Goal: Navigation & Orientation: Find specific page/section

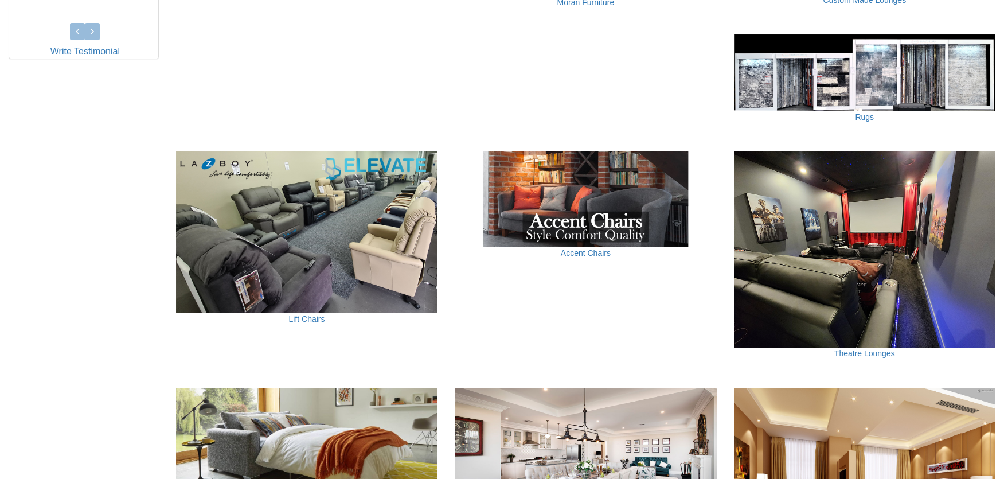
scroll to position [321, 0]
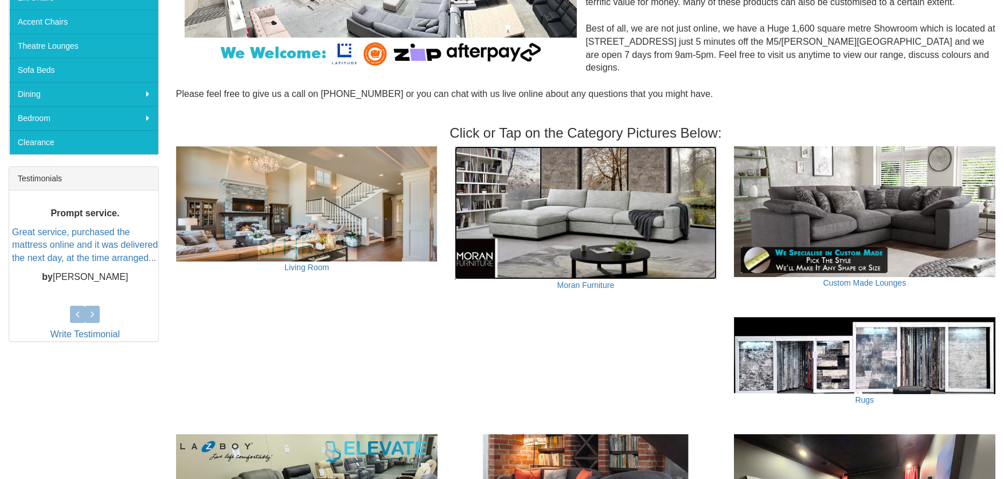
click at [595, 177] on img at bounding box center [586, 212] width 262 height 133
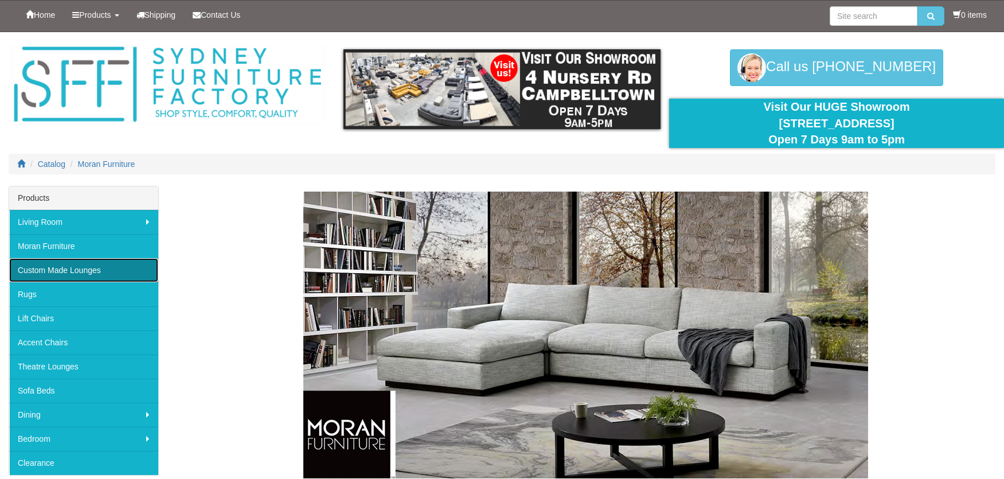
click at [88, 277] on link "Custom Made Lounges" at bounding box center [83, 270] width 149 height 24
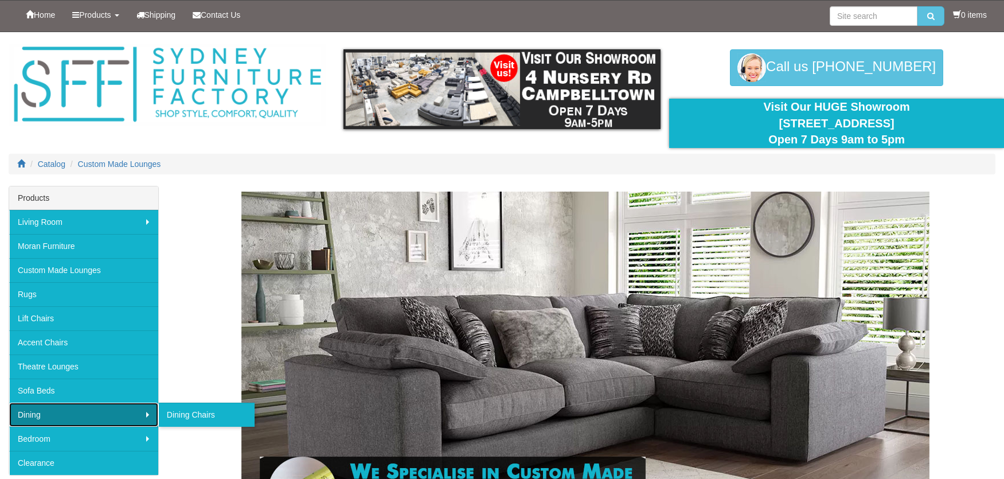
click at [121, 418] on link "Dining" at bounding box center [83, 415] width 149 height 24
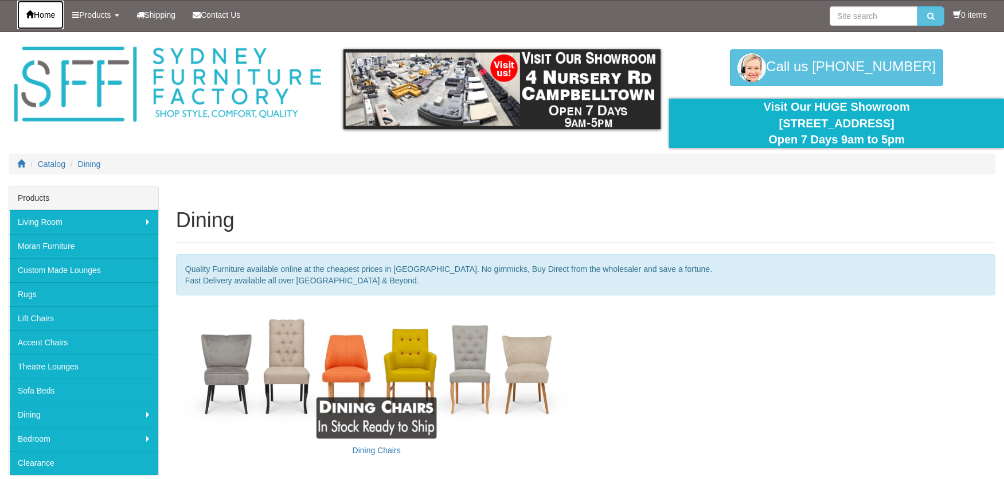
click at [55, 16] on span "Home" at bounding box center [44, 14] width 21 height 9
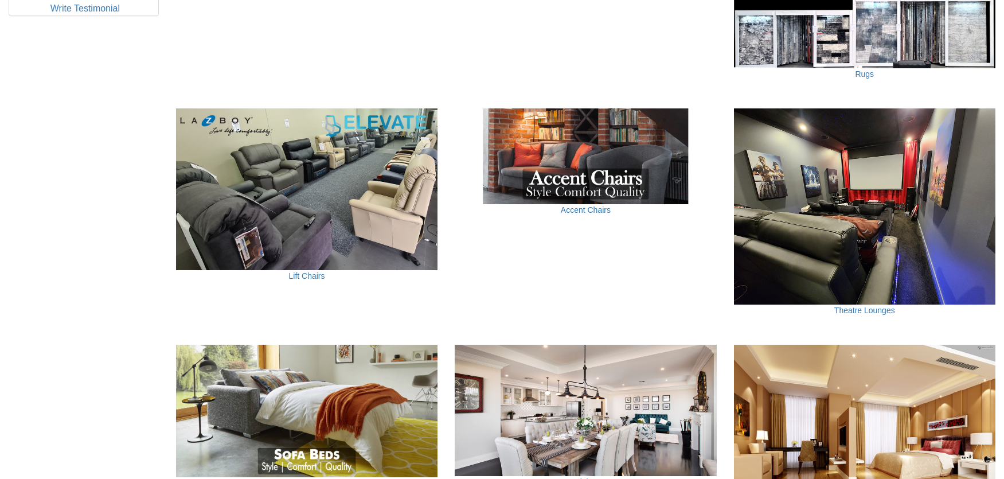
scroll to position [746, 0]
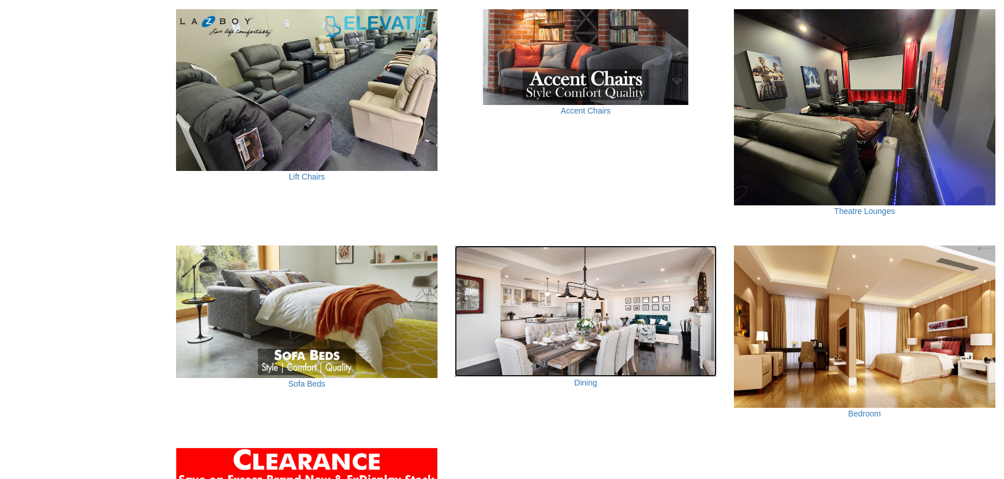
click at [577, 316] on img at bounding box center [586, 310] width 262 height 131
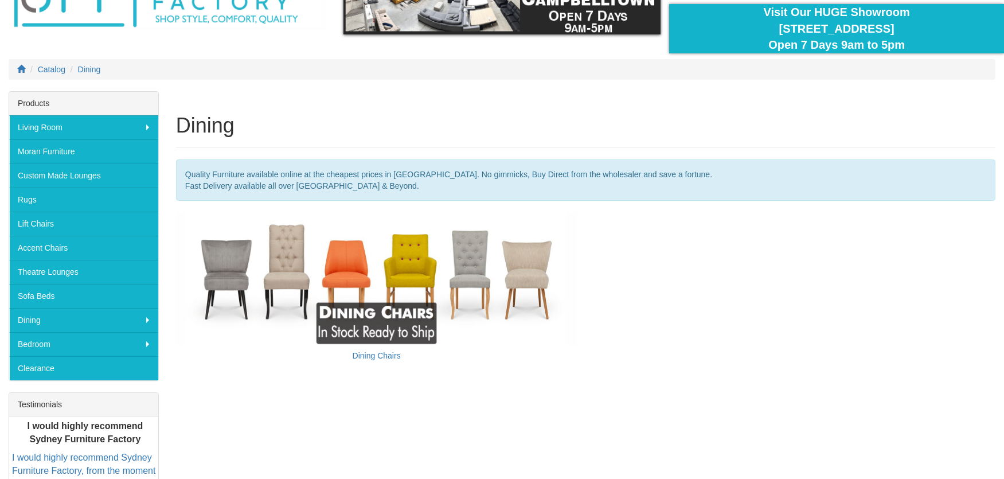
scroll to position [115, 0]
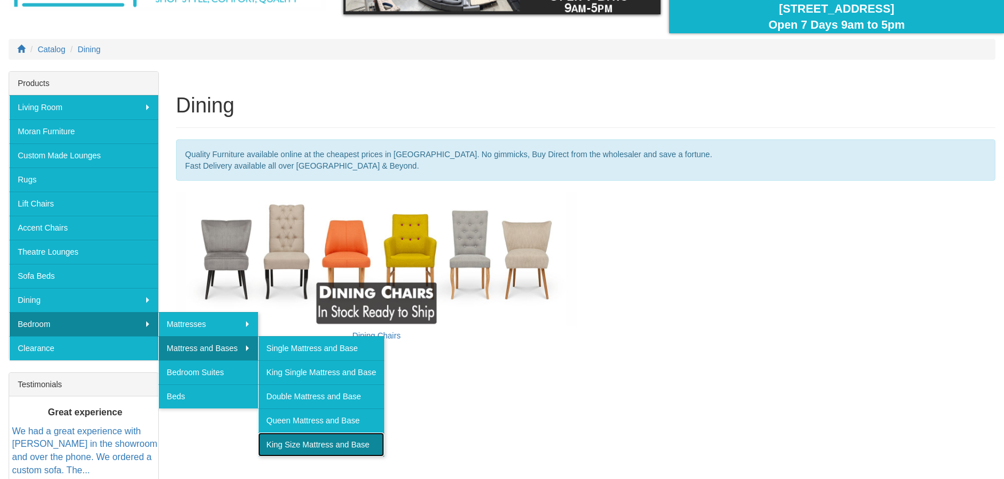
click at [292, 448] on link "King Size Mattress and Base" at bounding box center [321, 444] width 126 height 24
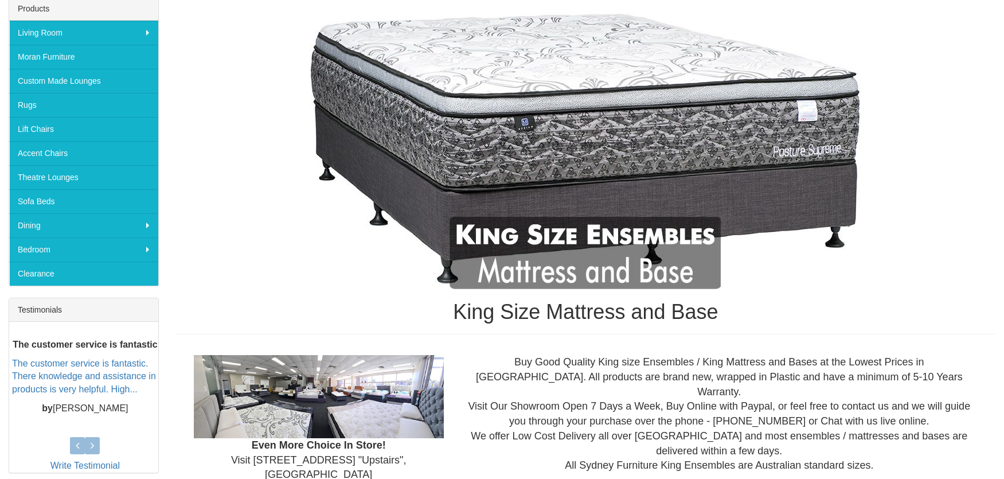
scroll to position [115, 0]
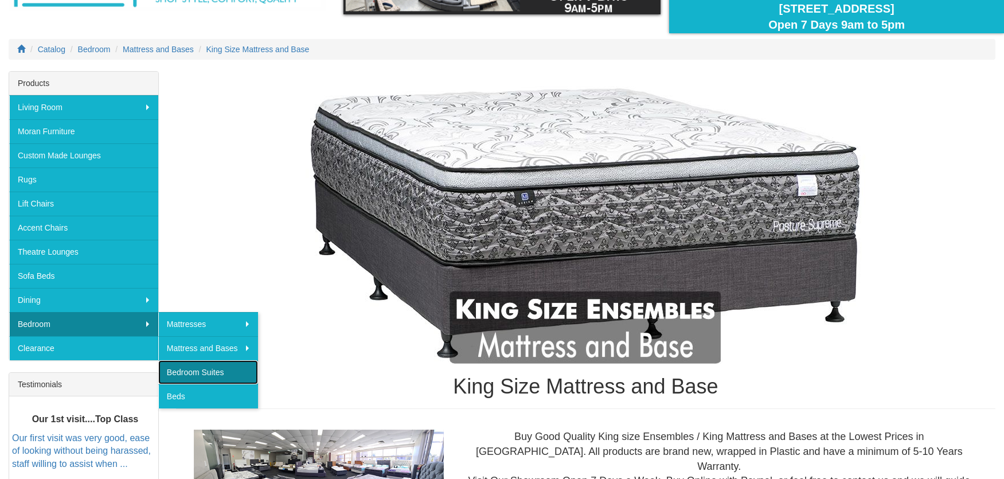
click at [210, 379] on link "Bedroom Suites" at bounding box center [208, 372] width 100 height 24
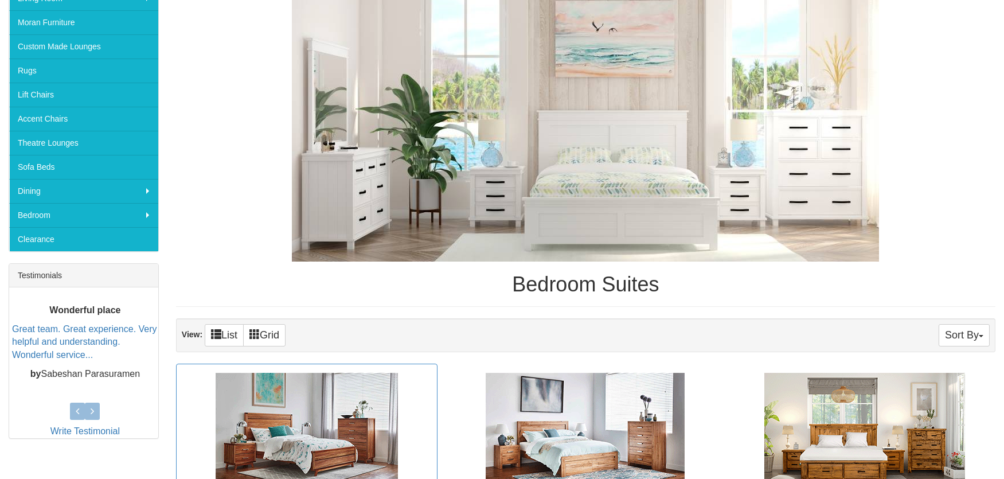
scroll to position [229, 0]
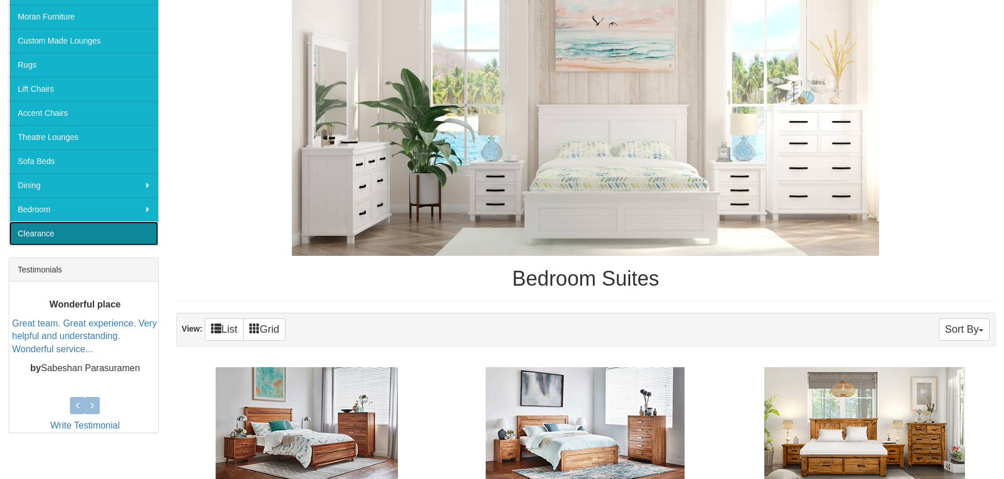
click at [78, 231] on link "Clearance" at bounding box center [83, 233] width 149 height 24
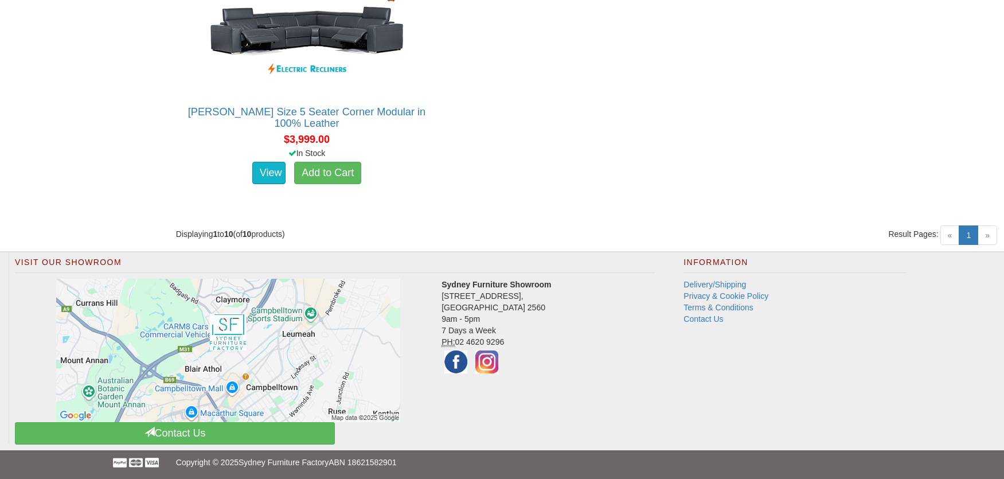
scroll to position [1289, 0]
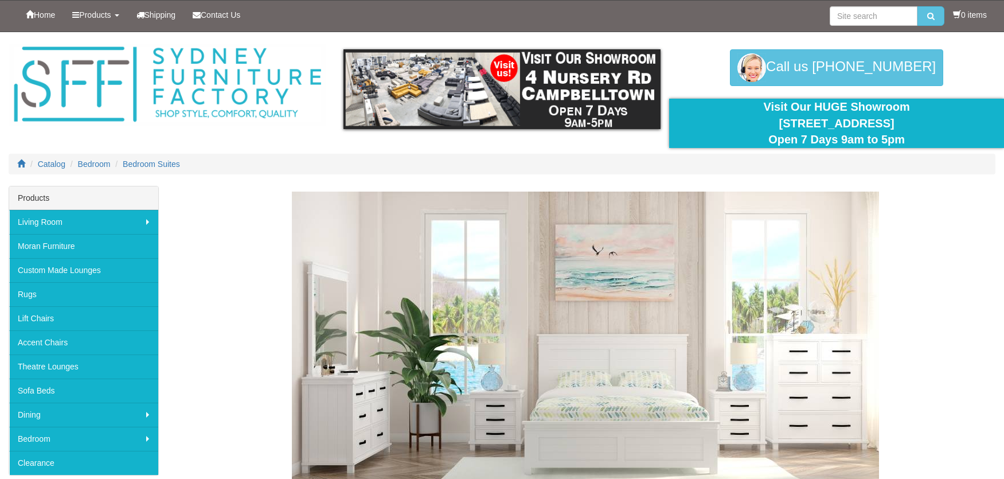
scroll to position [229, 0]
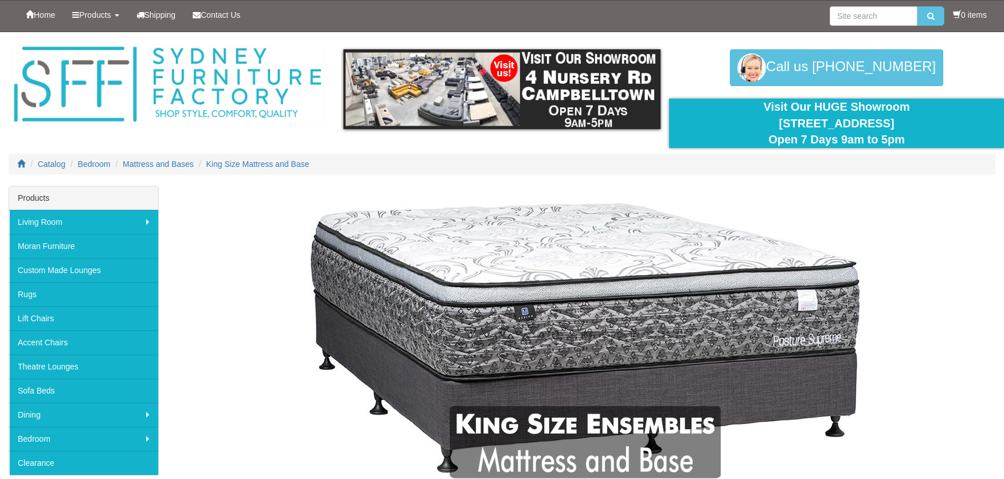
scroll to position [115, 0]
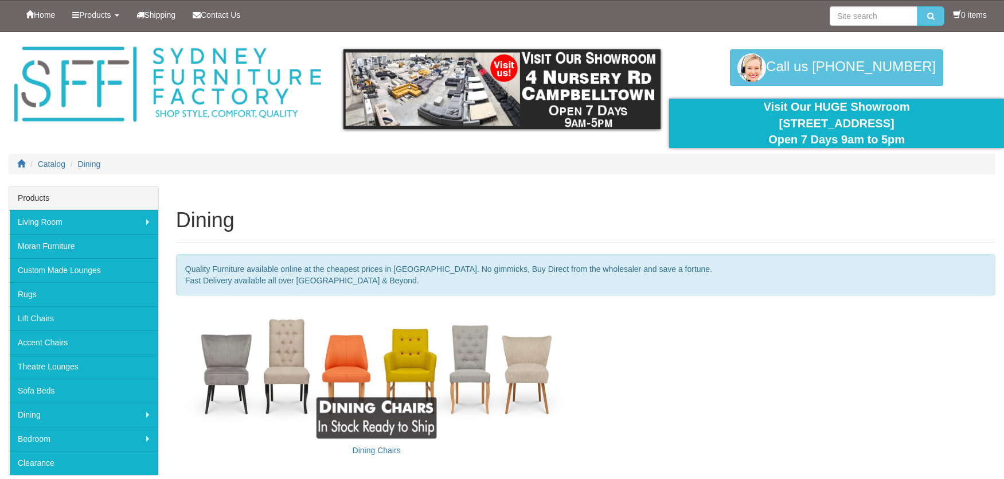
scroll to position [115, 0]
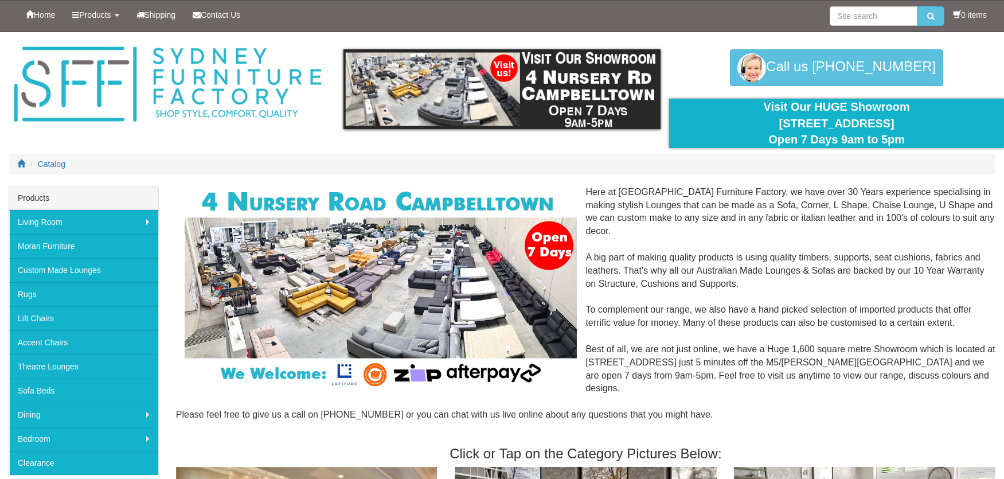
scroll to position [746, 0]
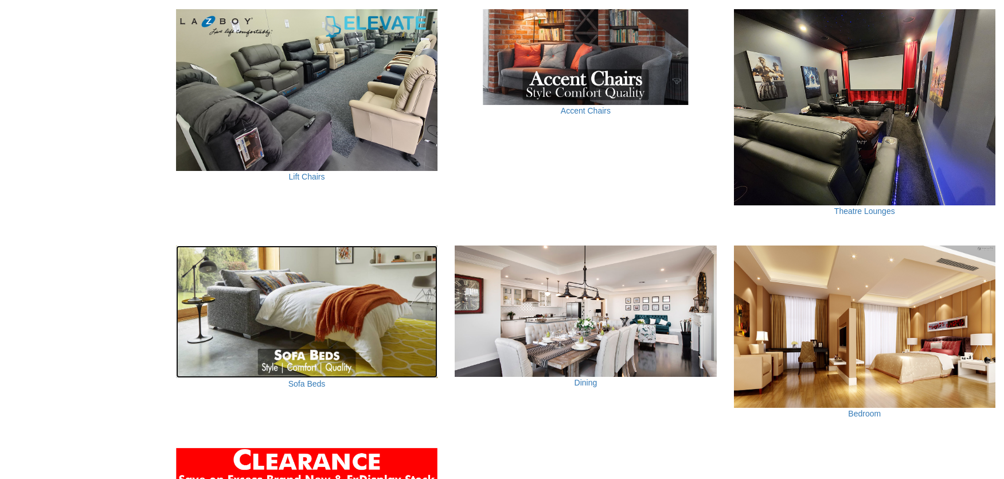
click at [373, 326] on img at bounding box center [307, 311] width 262 height 132
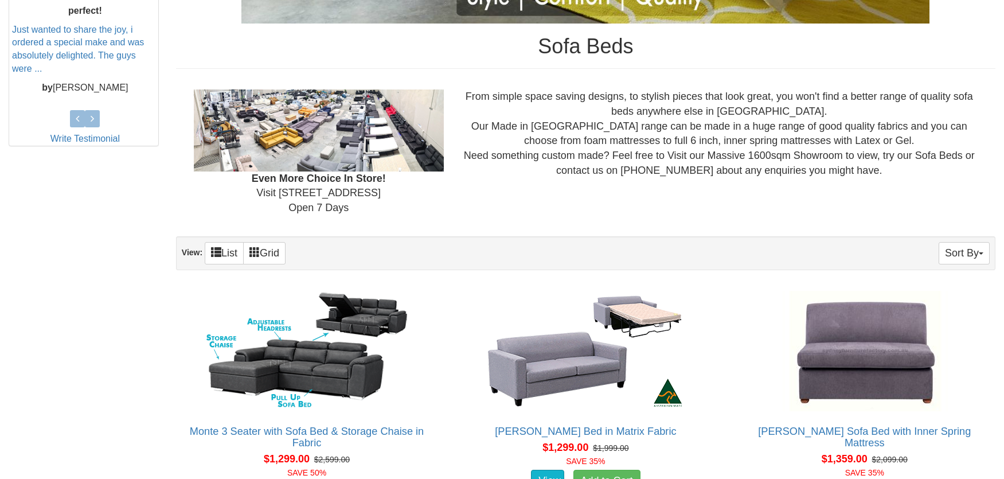
scroll to position [57, 0]
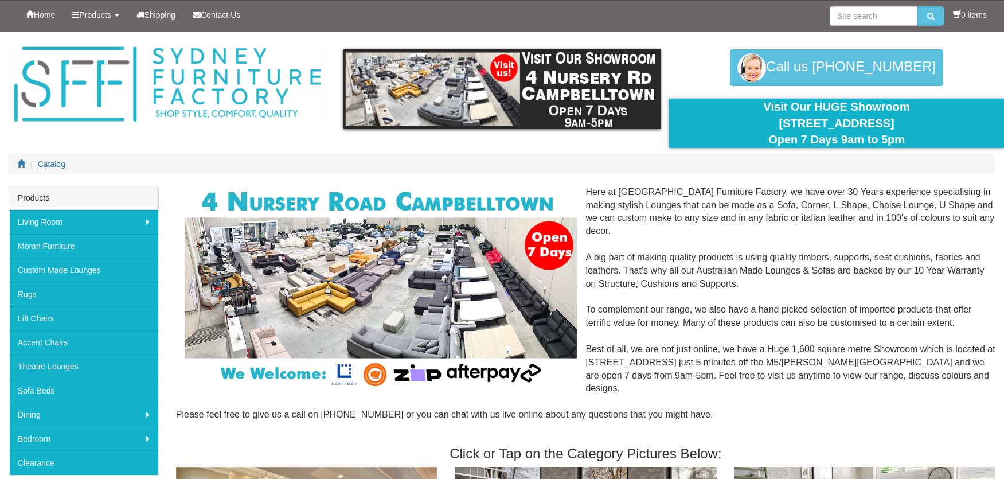
scroll to position [746, 0]
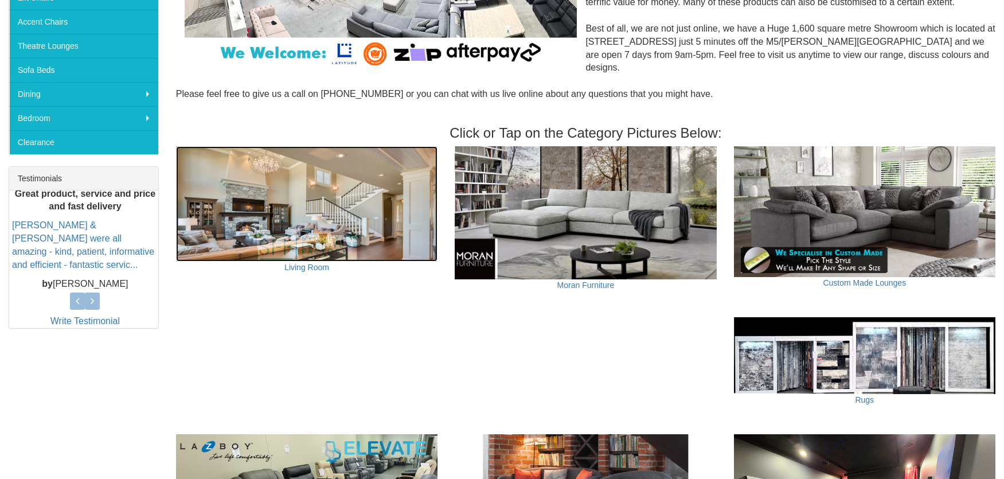
click at [340, 205] on img at bounding box center [307, 203] width 262 height 115
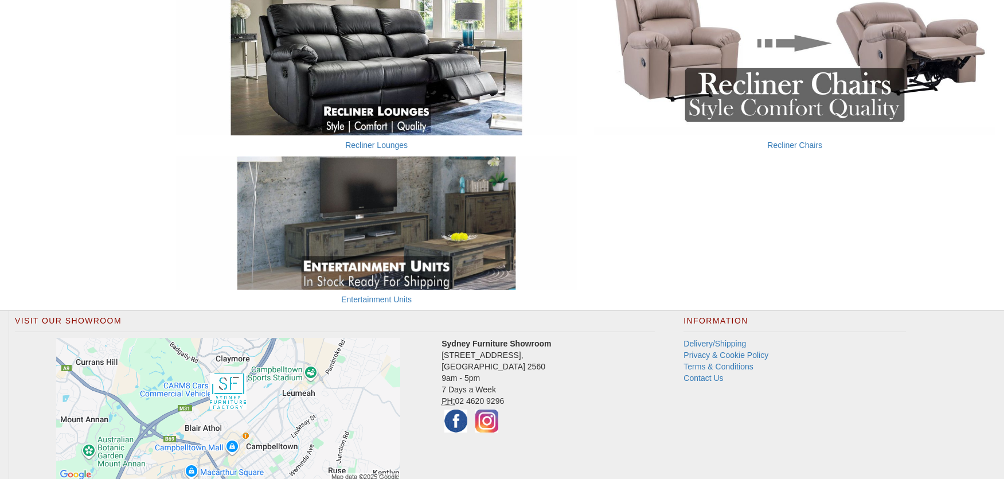
scroll to position [860, 0]
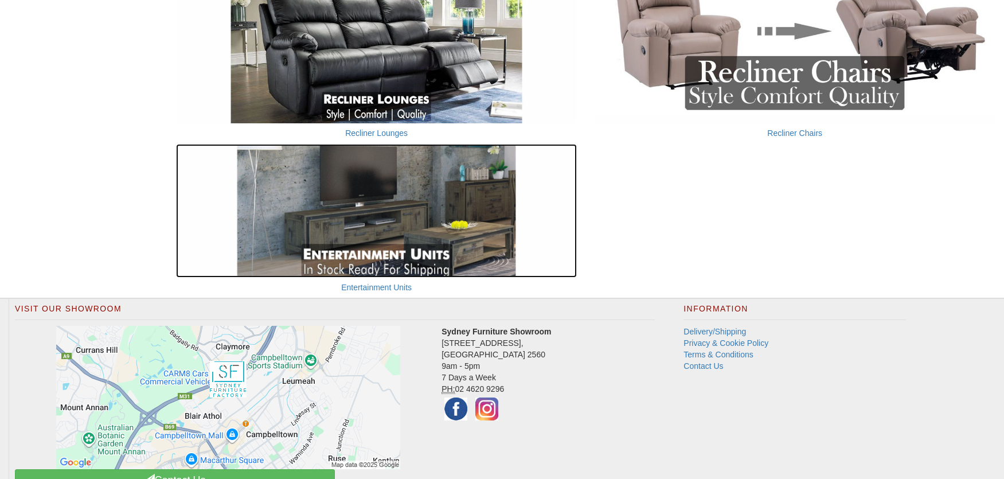
click at [423, 198] on img at bounding box center [376, 211] width 401 height 134
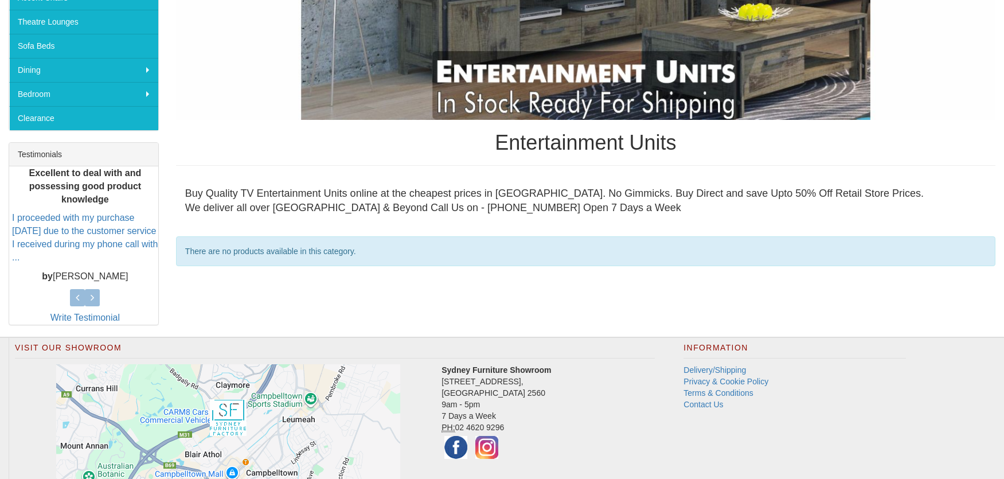
scroll to position [431, 0]
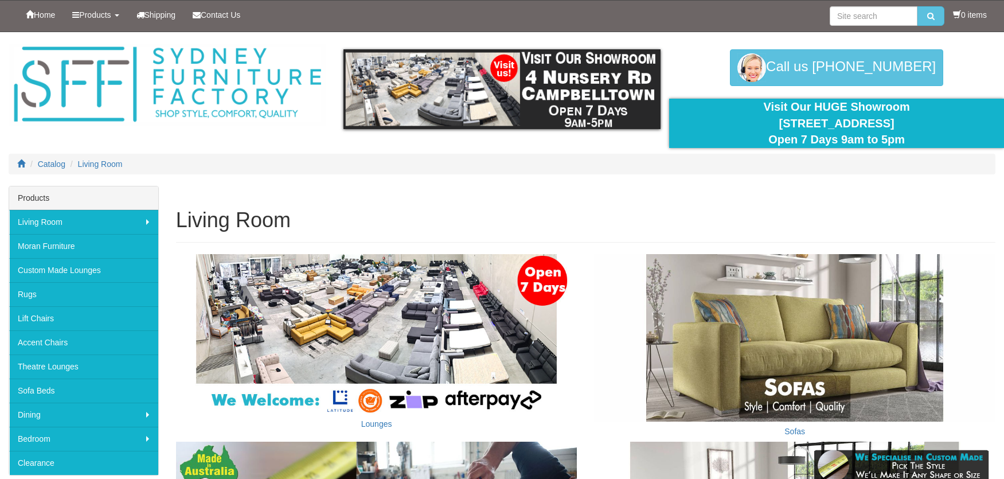
scroll to position [860, 0]
